Goal: Information Seeking & Learning: Learn about a topic

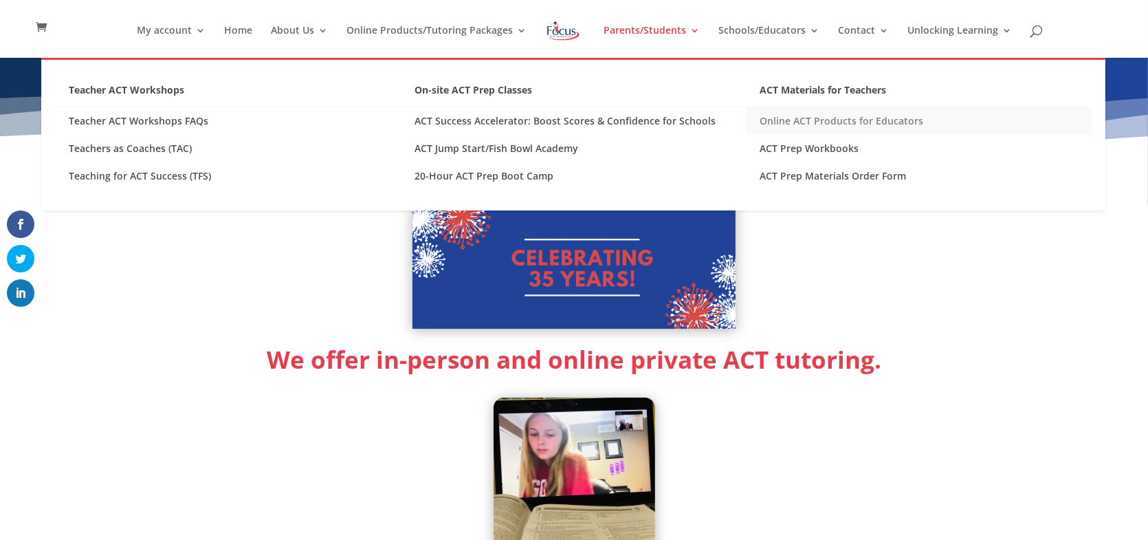
click at [822, 129] on link "Online ACT Products for Educators" at bounding box center [919, 121] width 346 height 28
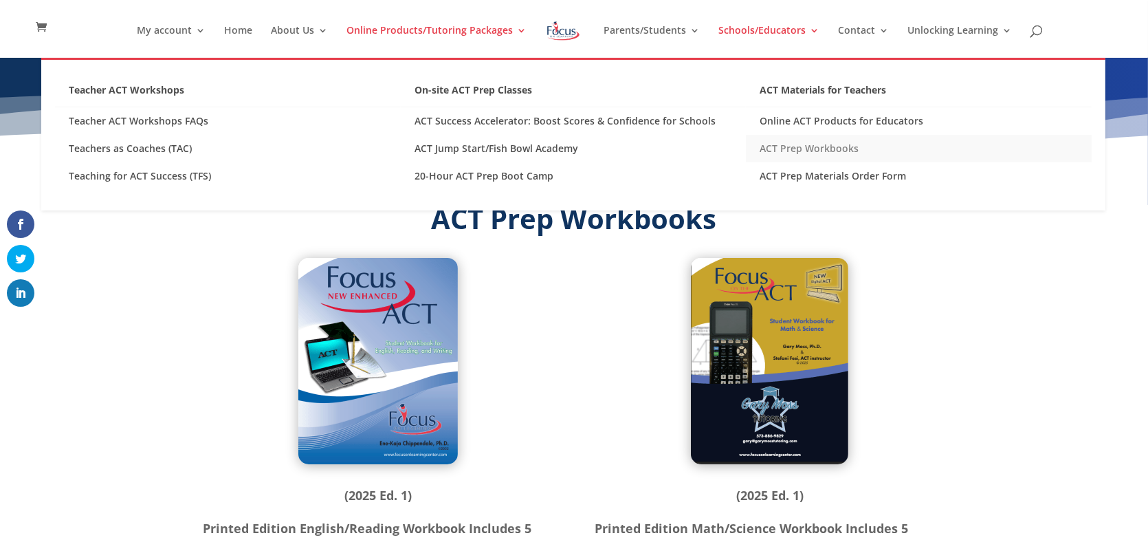
click at [807, 148] on link "ACT Prep Workbooks" at bounding box center [919, 149] width 346 height 28
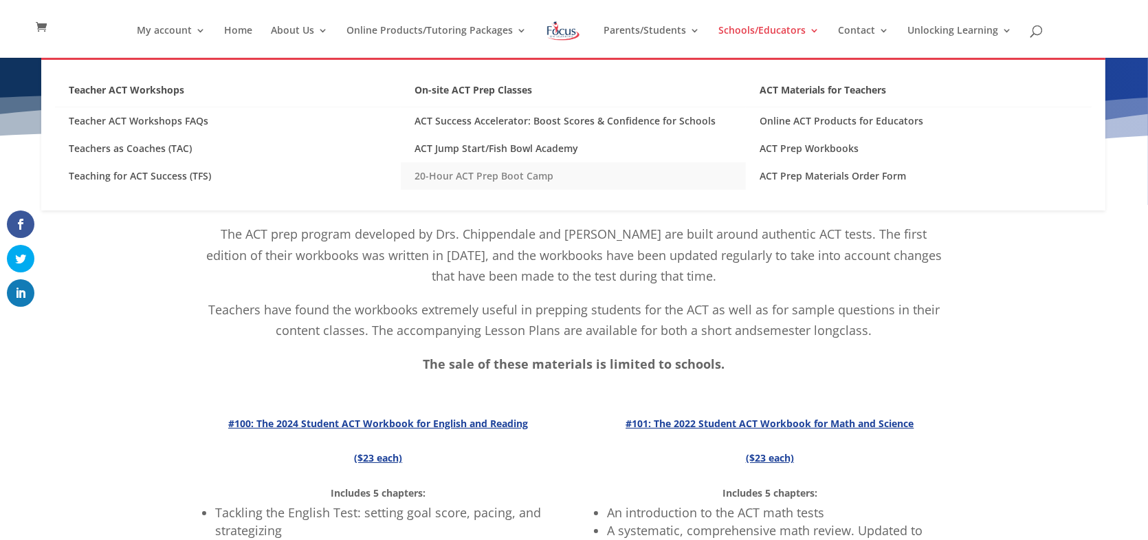
click at [533, 176] on link "20-Hour ACT Prep Boot Camp" at bounding box center [574, 176] width 346 height 28
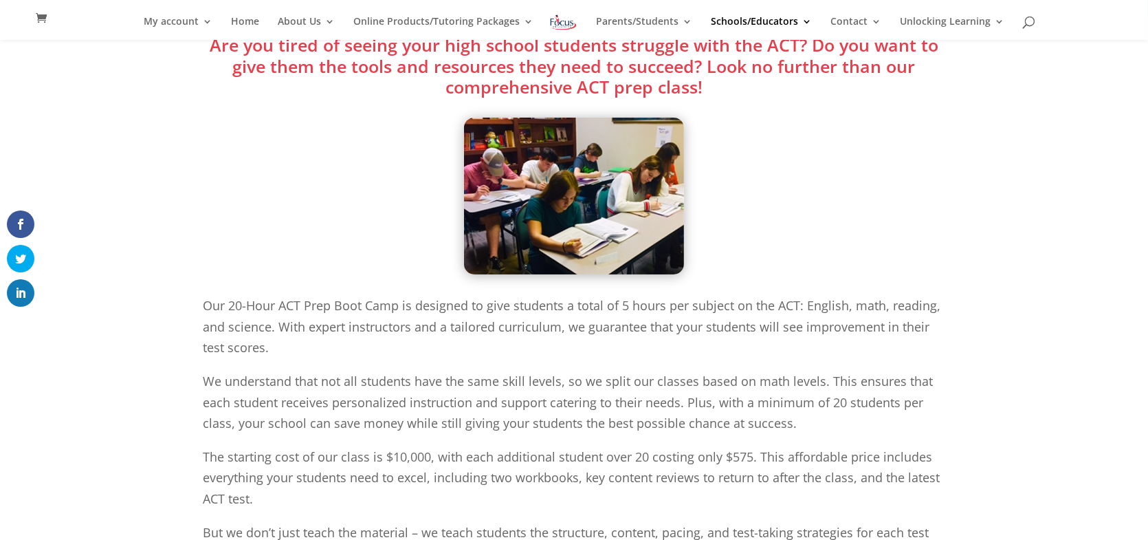
scroll to position [166, 0]
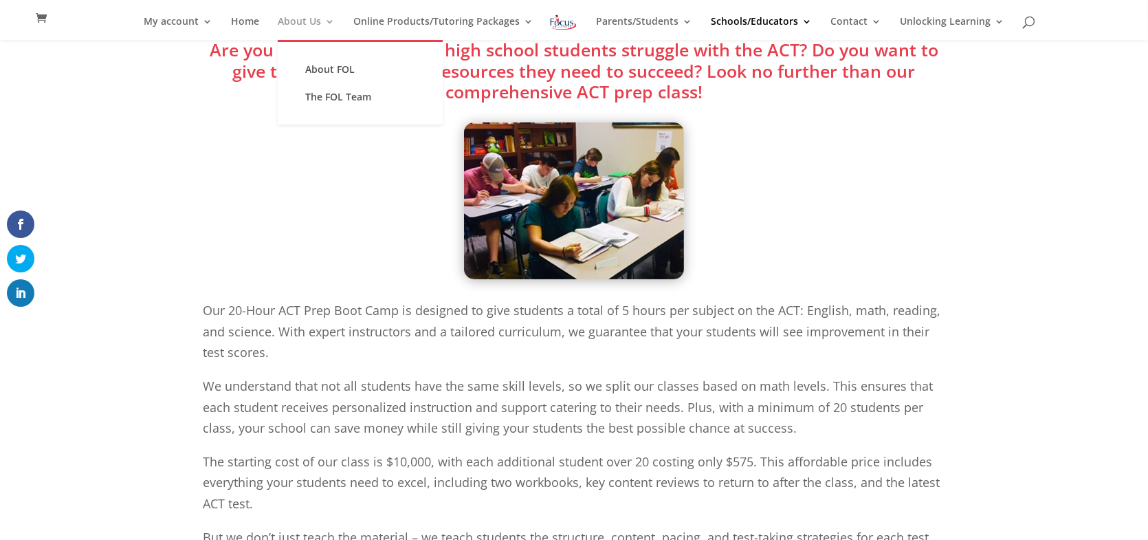
click at [323, 21] on link "About Us" at bounding box center [306, 28] width 57 height 23
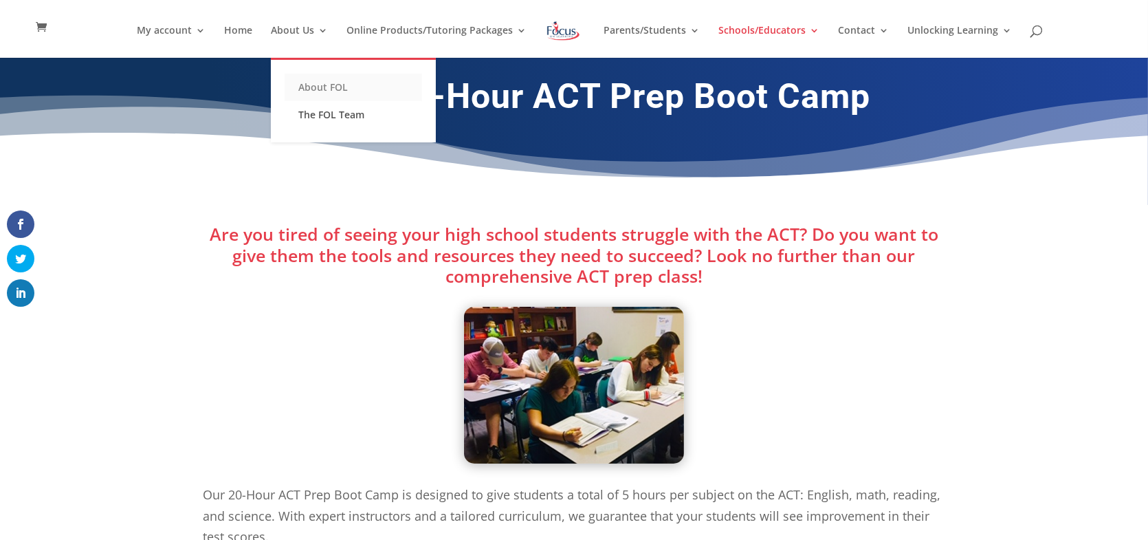
click at [314, 80] on link "About FOL" at bounding box center [354, 88] width 138 height 28
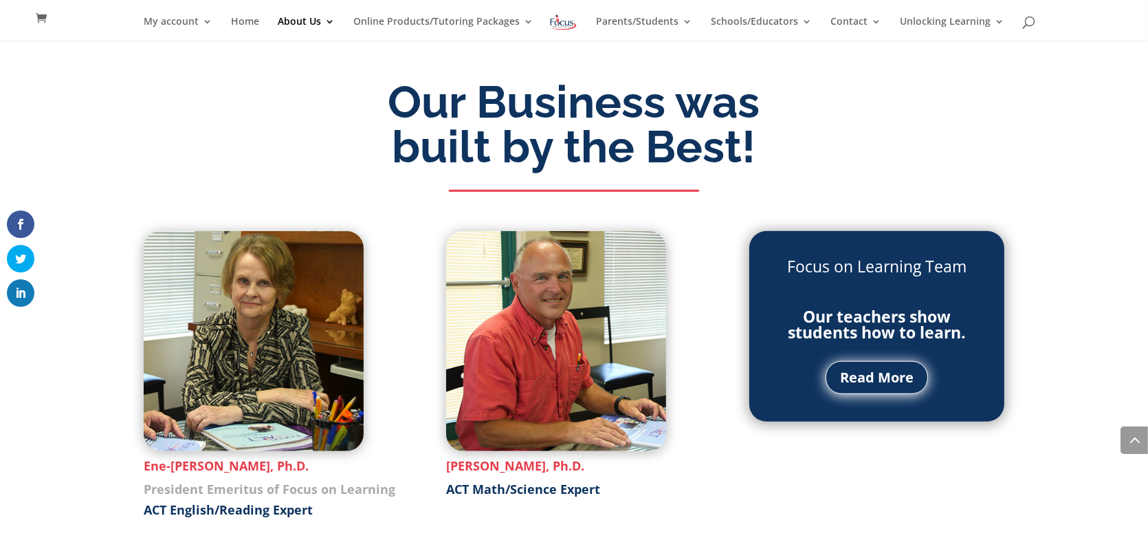
scroll to position [1441, 0]
